Goal: Understand process/instructions

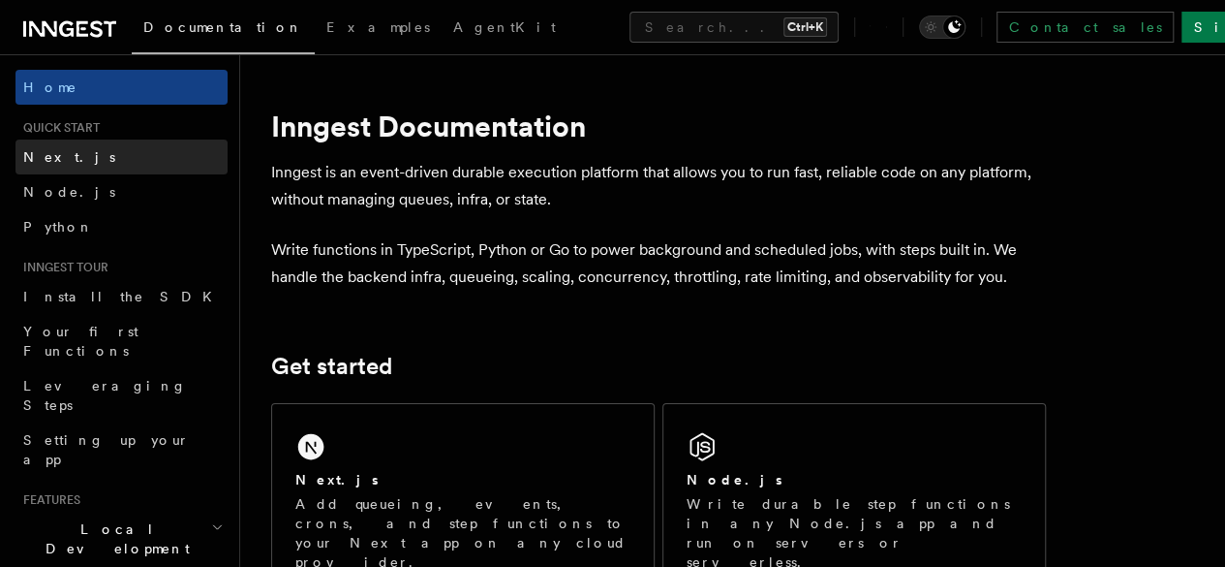
click at [46, 152] on span "Next.js" at bounding box center [69, 156] width 92 height 15
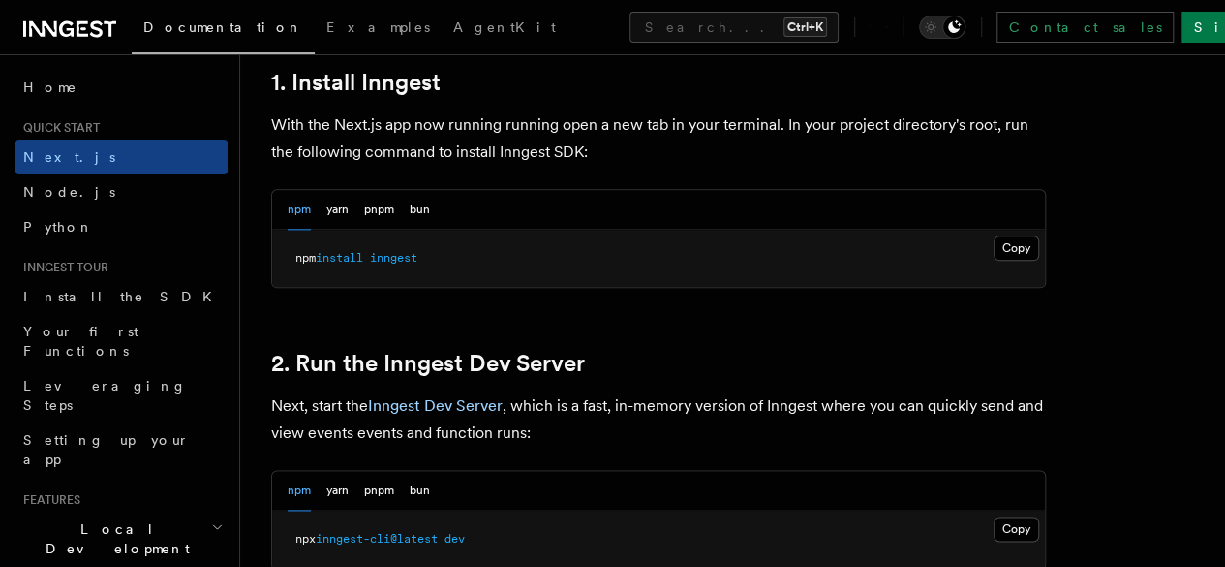
scroll to position [1092, 0]
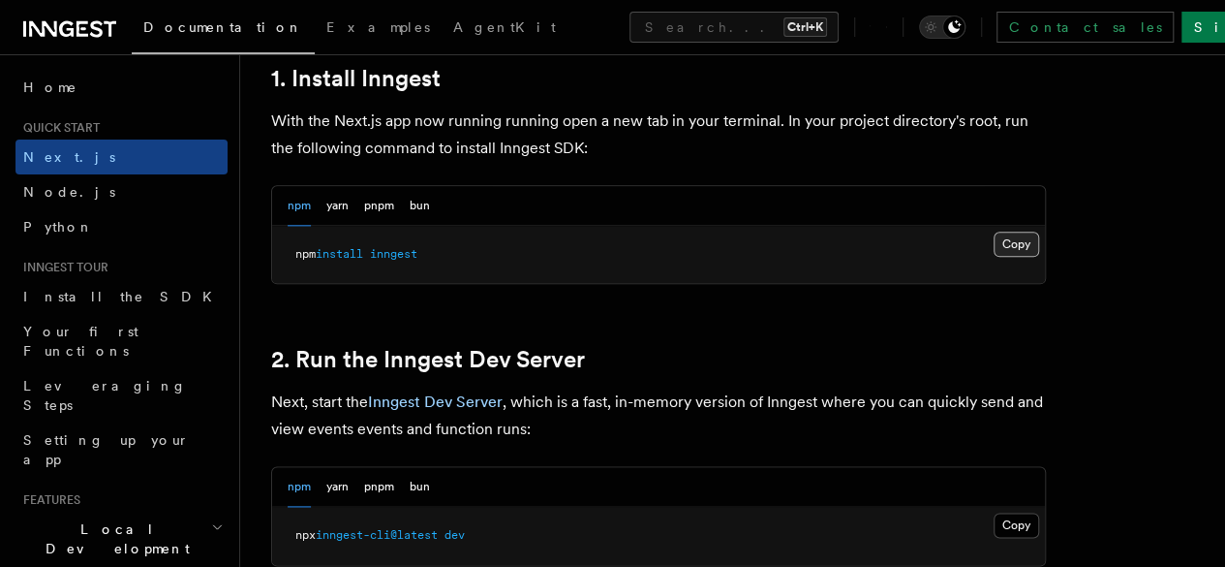
click at [994, 257] on button "Copy Copied" at bounding box center [1017, 244] width 46 height 25
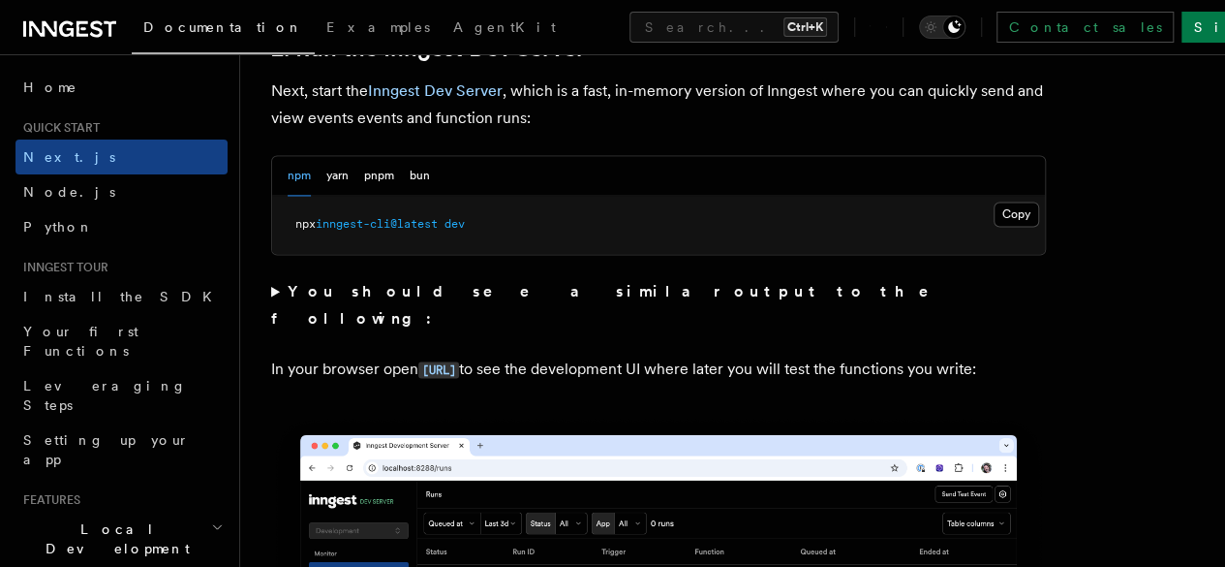
scroll to position [1402, 0]
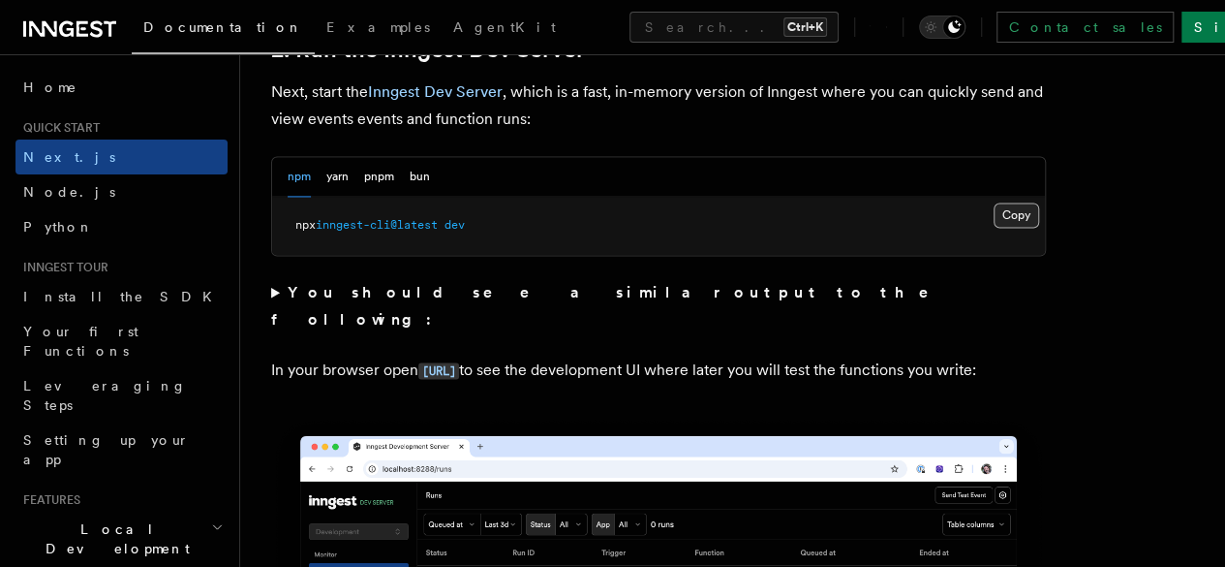
click at [994, 228] on button "Copy Copied" at bounding box center [1017, 214] width 46 height 25
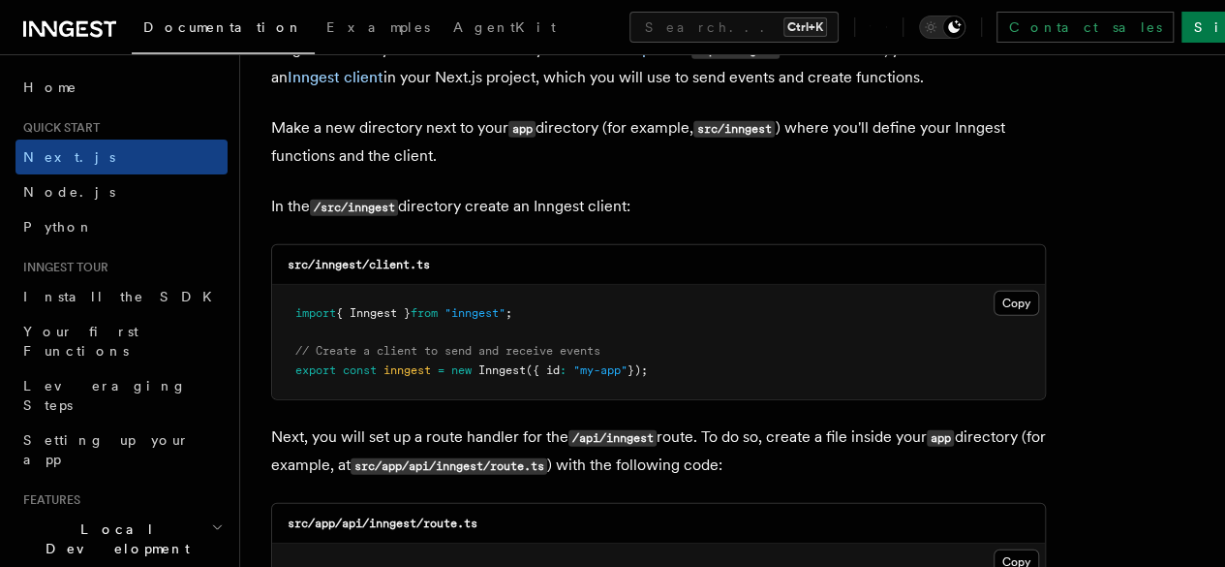
scroll to position [2409, 0]
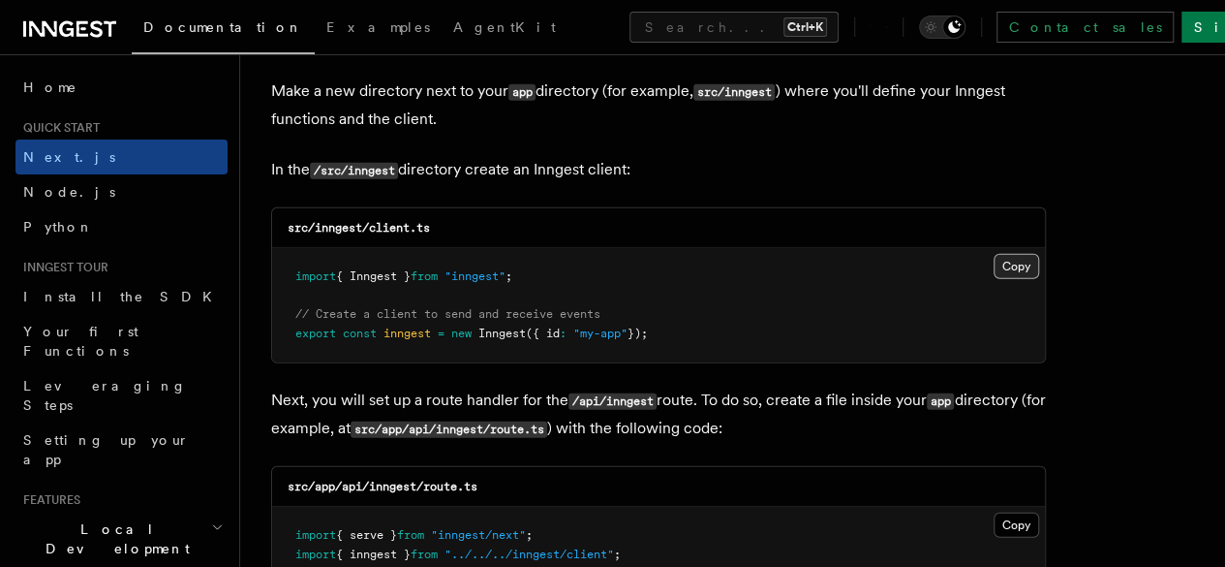
click at [994, 254] on button "Copy Copied" at bounding box center [1017, 266] width 46 height 25
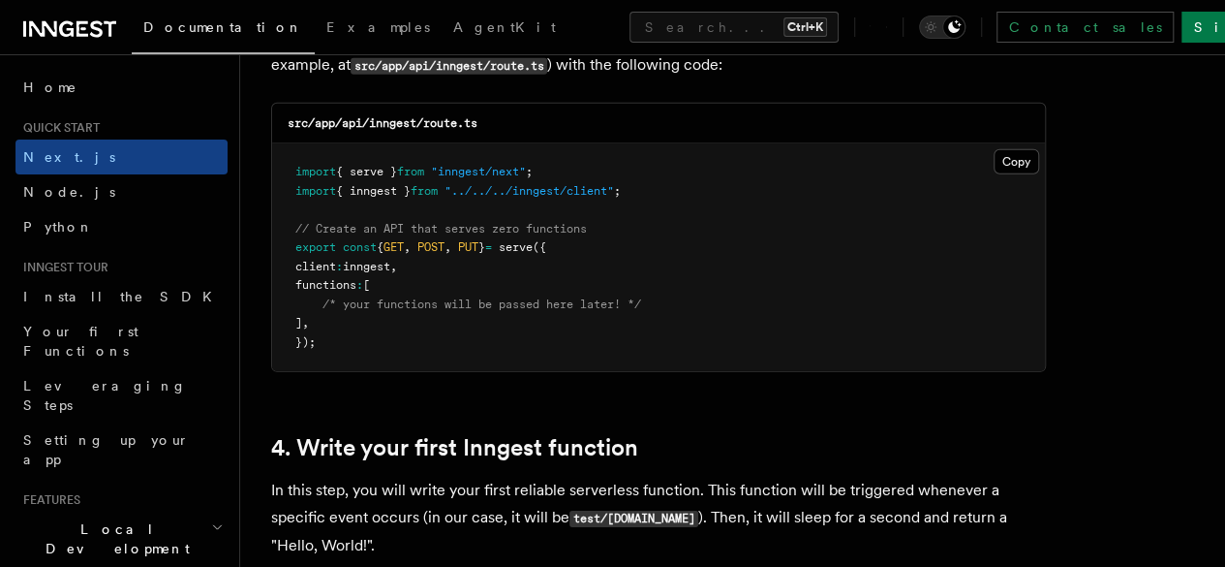
scroll to position [2809, 0]
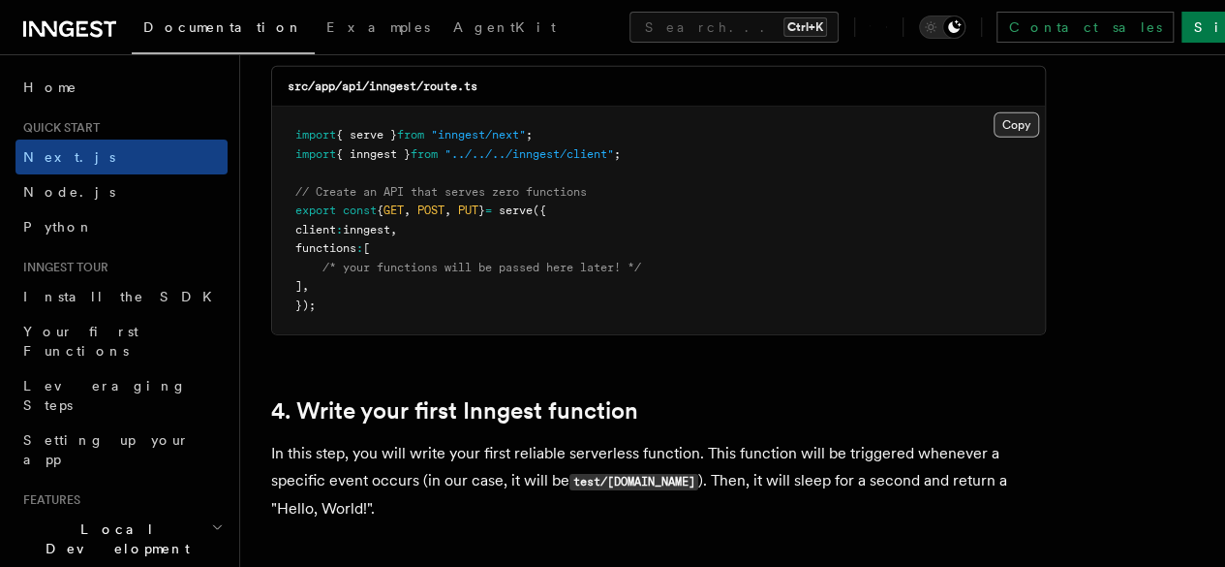
click at [994, 112] on button "Copy Copied" at bounding box center [1017, 124] width 46 height 25
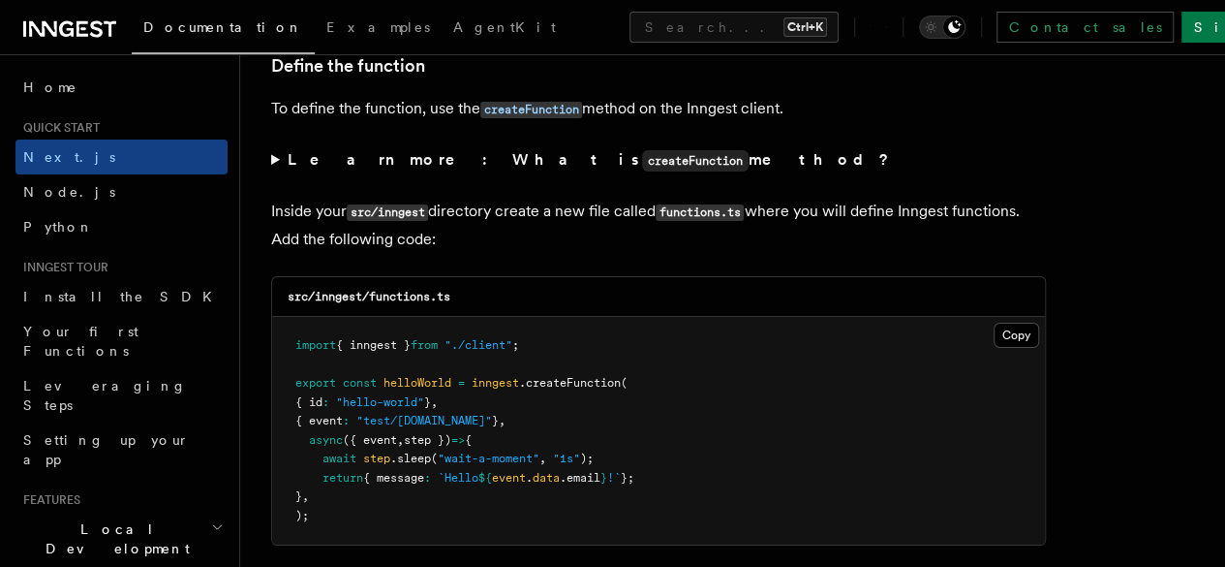
scroll to position [3320, 0]
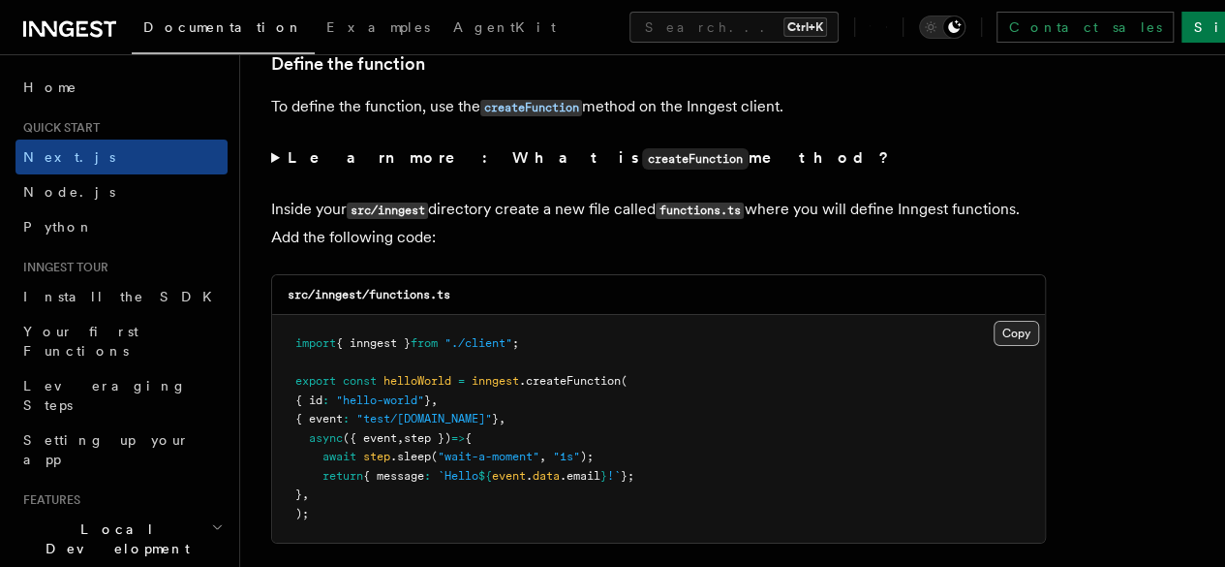
click at [994, 321] on button "Copy Copied" at bounding box center [1017, 333] width 46 height 25
